Goal: Information Seeking & Learning: Learn about a topic

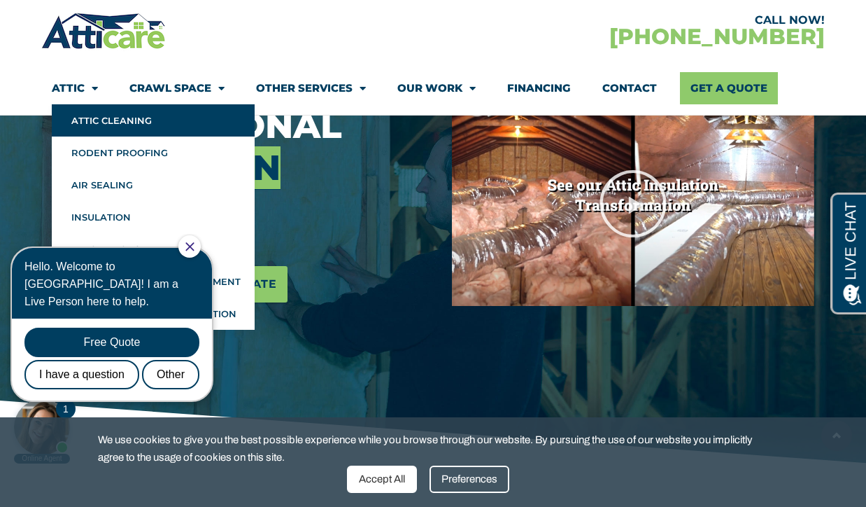
scroll to position [225, 0]
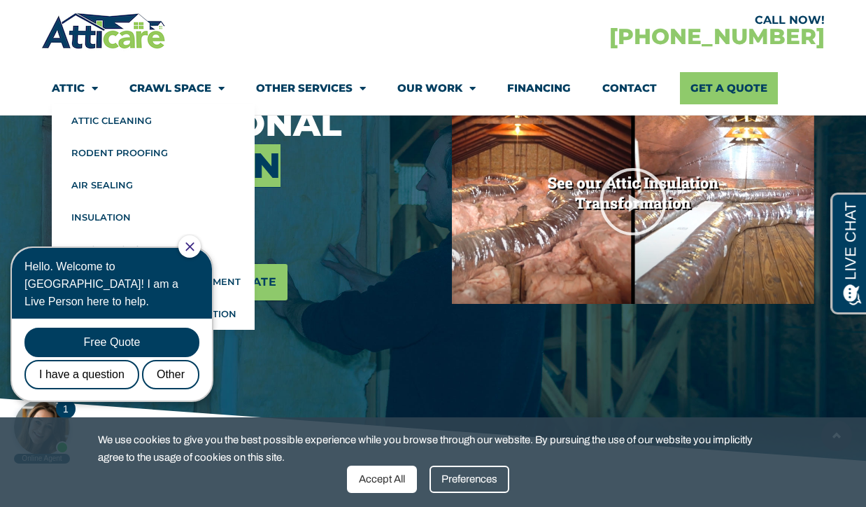
click at [194, 250] on icon "Close Chat" at bounding box center [189, 246] width 9 height 9
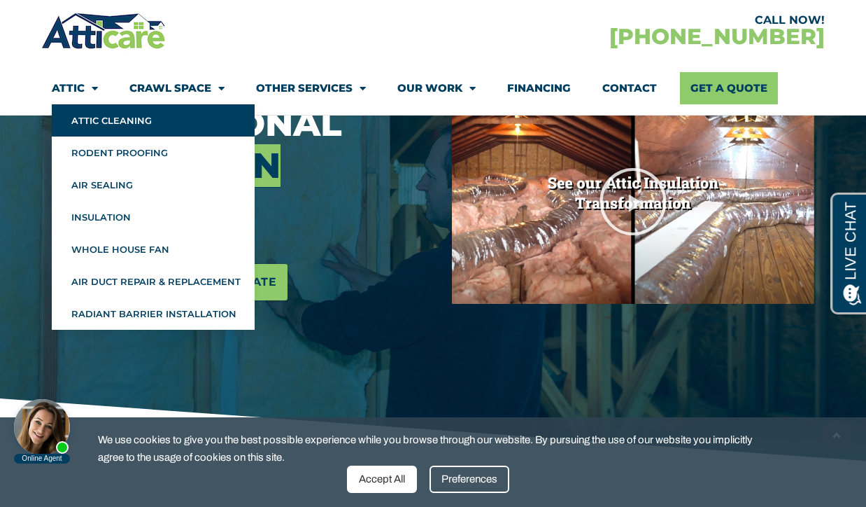
click at [154, 125] on link "Attic Cleaning" at bounding box center [153, 120] width 203 height 32
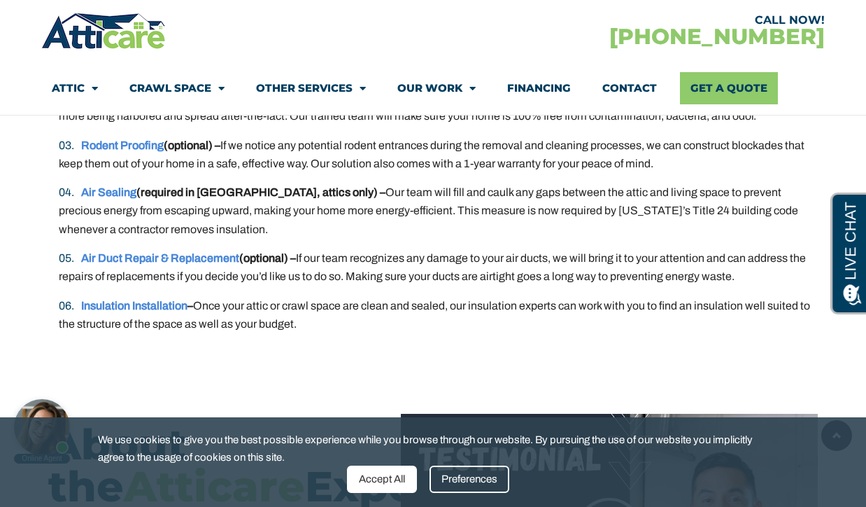
scroll to position [2849, 0]
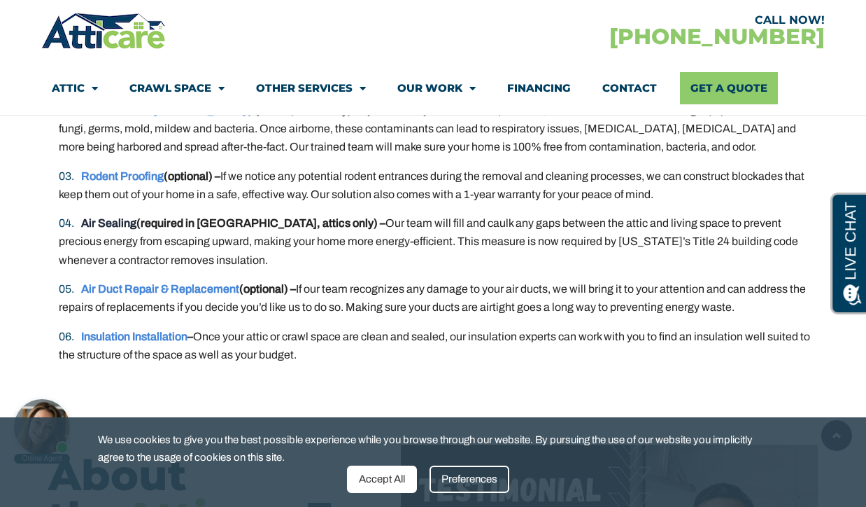
click at [87, 223] on link "Air Sealing" at bounding box center [108, 223] width 55 height 12
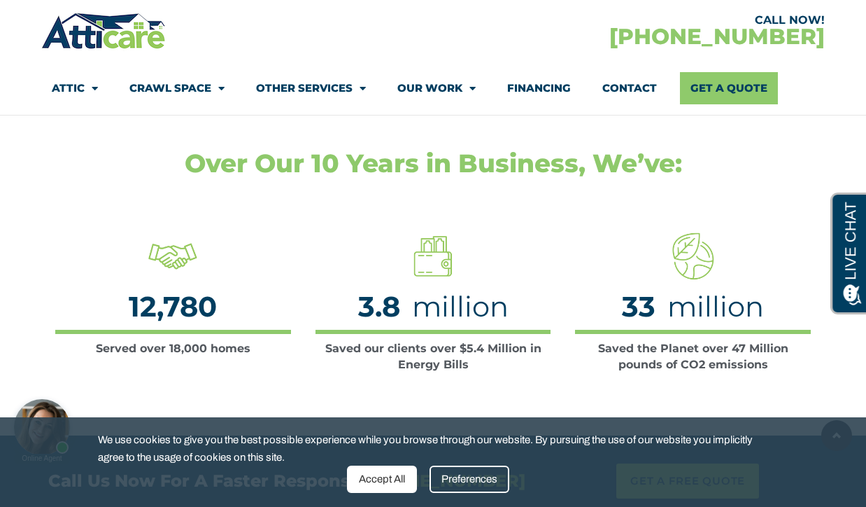
scroll to position [2324, 0]
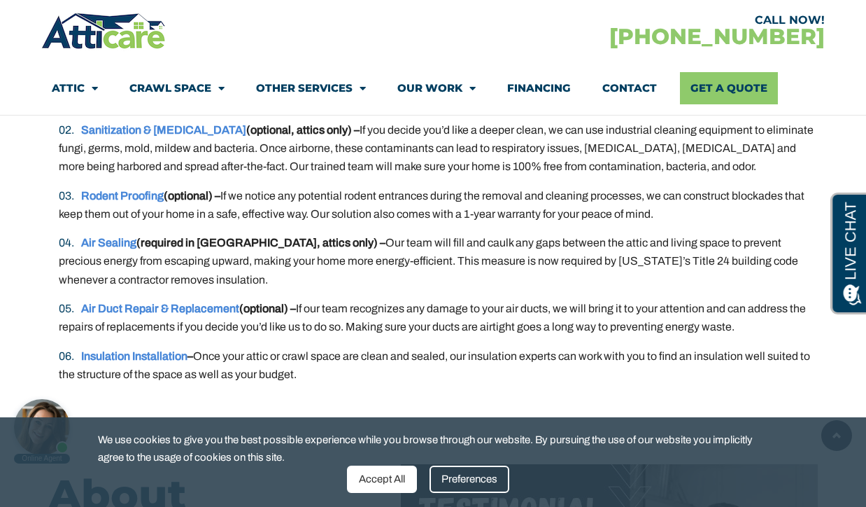
scroll to position [2849, 0]
